Goal: Transaction & Acquisition: Obtain resource

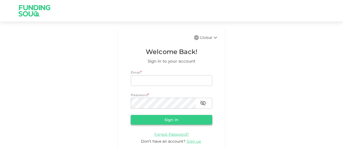
type input "[EMAIL_ADDRESS][DOMAIN_NAME]"
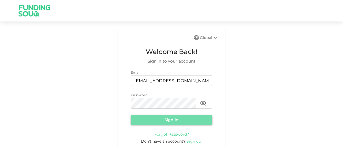
click at [166, 116] on button "Sign in" at bounding box center [172, 120] width 82 height 10
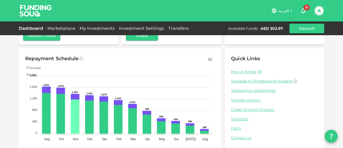
scroll to position [74, 0]
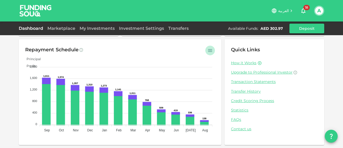
click at [209, 49] on icon "button" at bounding box center [210, 50] width 4 height 3
click at [196, 60] on p "Download CSV" at bounding box center [198, 60] width 30 height 7
click at [68, 26] on link "Marketplace" at bounding box center [61, 28] width 32 height 5
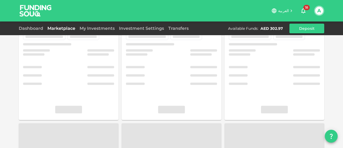
scroll to position [50, 0]
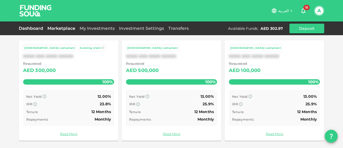
click at [28, 29] on link "Dashboard" at bounding box center [32, 28] width 27 height 5
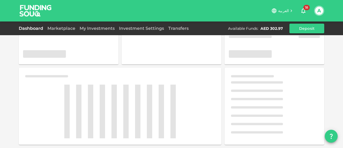
scroll to position [50, 0]
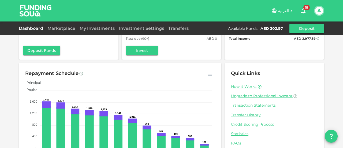
click at [259, 107] on link "Transaction Statements" at bounding box center [274, 105] width 87 height 5
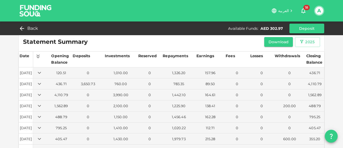
scroll to position [5, 0]
drag, startPoint x: 234, startPoint y: 60, endPoint x: 206, endPoint y: 61, distance: 27.9
click at [206, 61] on th "Earnings" at bounding box center [210, 60] width 29 height 16
click at [335, 87] on div "Statement Summary Download 2025 Date Opening Balance Deposits Investments Reser…" at bounding box center [171, 95] width 343 height 201
drag, startPoint x: 338, startPoint y: 59, endPoint x: 332, endPoint y: 55, distance: 7.3
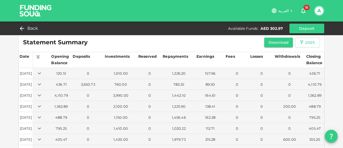
click at [332, 55] on div "Statement Summary Download 2025 Date Opening Balance Deposits Investments Reser…" at bounding box center [171, 95] width 343 height 201
click at [278, 43] on button "Download" at bounding box center [278, 43] width 29 height 10
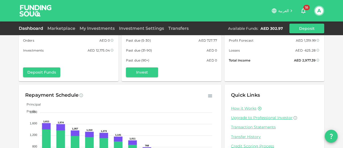
scroll to position [43, 0]
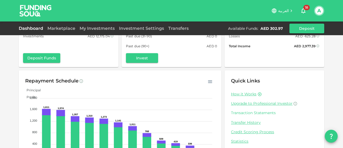
click at [253, 113] on link "Transaction Statements" at bounding box center [274, 112] width 87 height 5
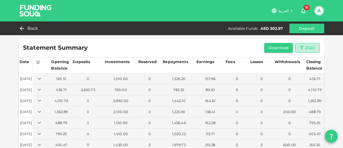
click at [300, 45] on icon "button" at bounding box center [302, 47] width 5 height 5
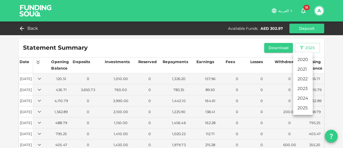
click at [275, 47] on div at bounding box center [171, 74] width 343 height 148
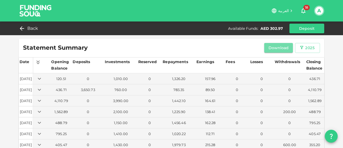
click at [275, 47] on button "Download" at bounding box center [278, 48] width 29 height 10
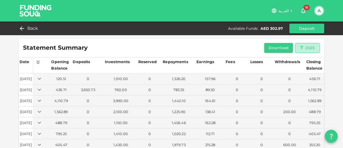
click at [306, 49] on div "2025" at bounding box center [310, 48] width 9 height 7
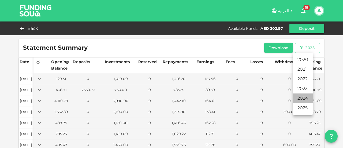
click at [305, 97] on li "2024" at bounding box center [303, 98] width 20 height 10
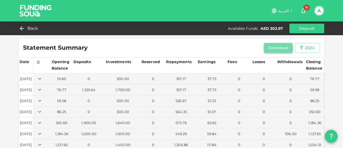
click at [279, 48] on button "Download" at bounding box center [278, 48] width 29 height 10
